Goal: Find specific page/section: Find specific page/section

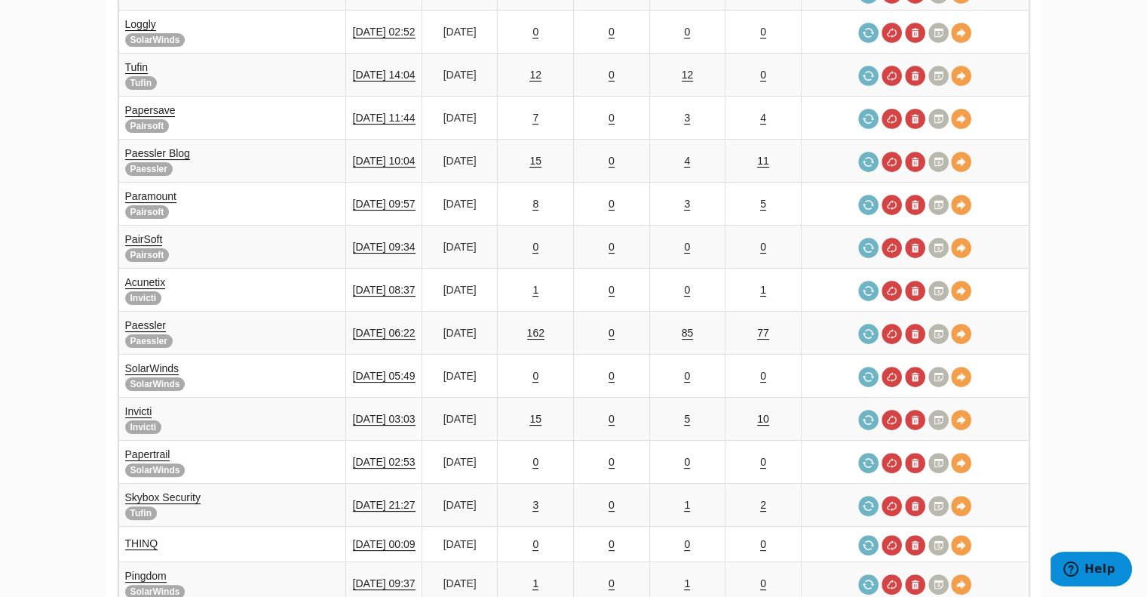
scroll to position [272, 0]
click at [164, 361] on link "SolarWinds" at bounding box center [152, 367] width 54 height 13
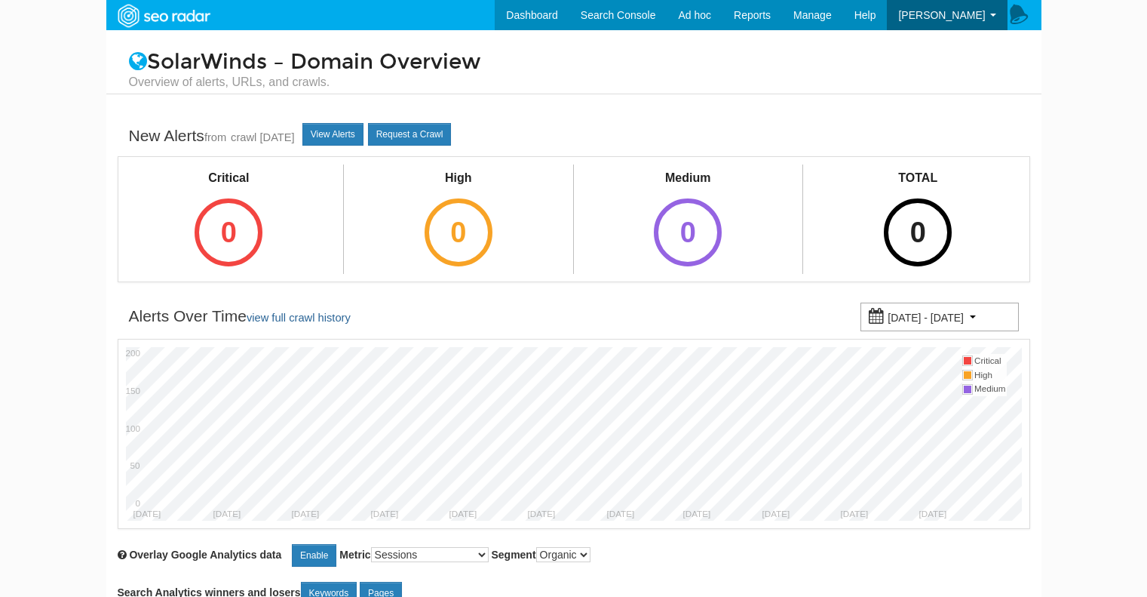
select select "1000"
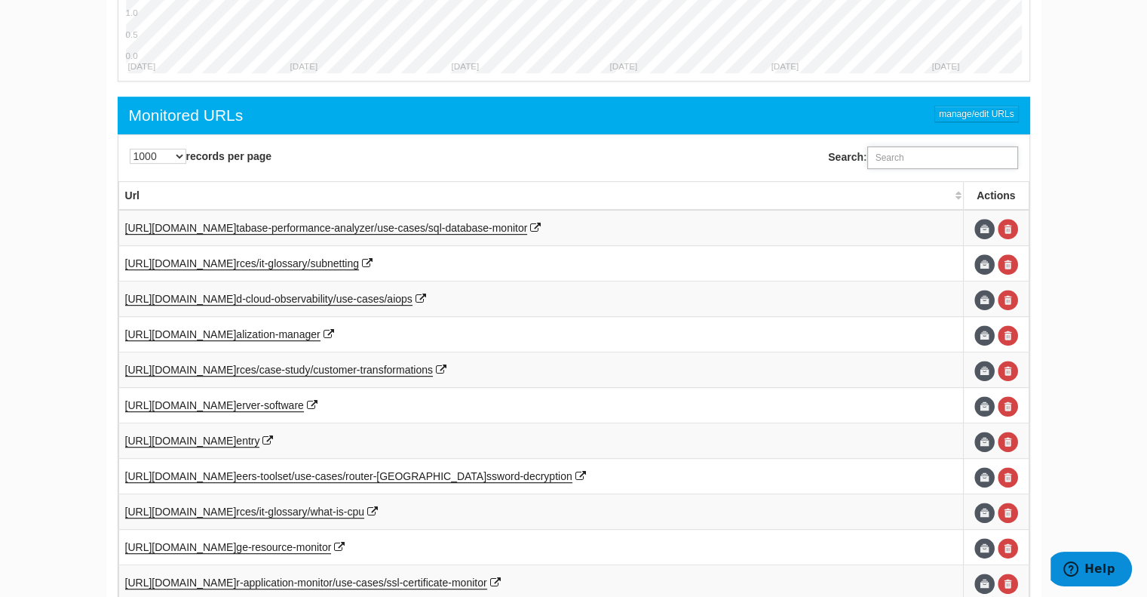
click at [920, 150] on input "Search:" at bounding box center [942, 157] width 151 height 23
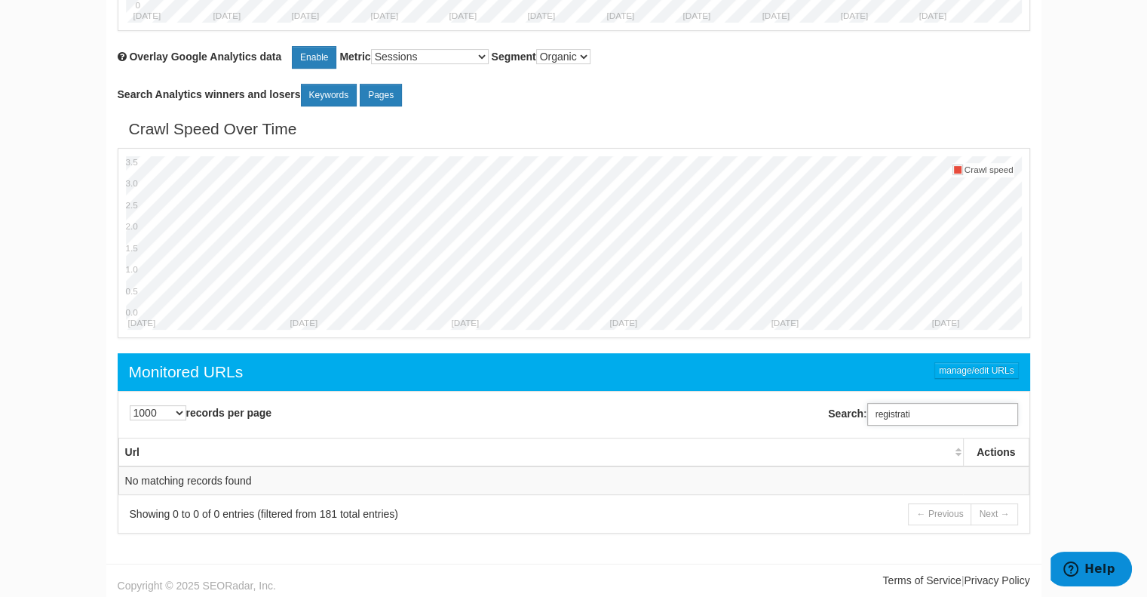
type input "registratio"
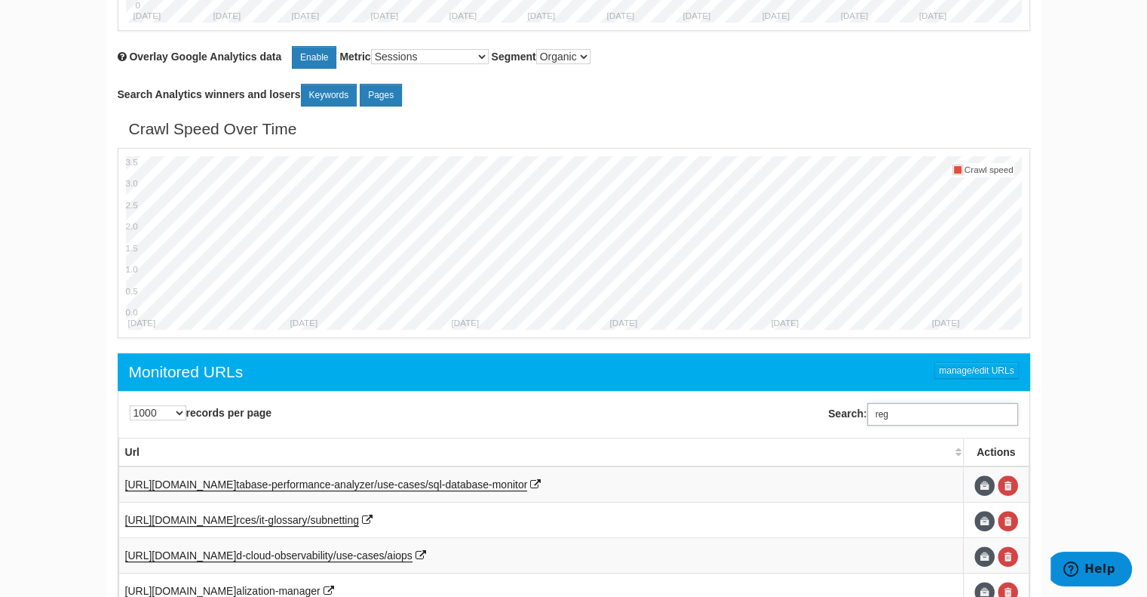
scroll to position [754, 0]
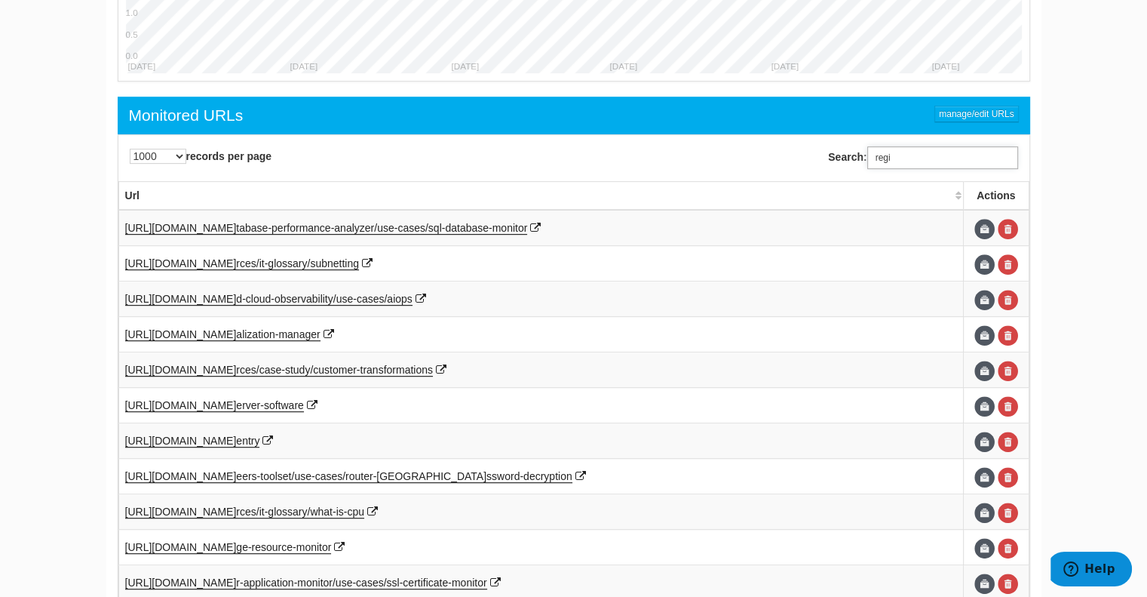
type input "regis"
